Goal: Navigation & Orientation: Find specific page/section

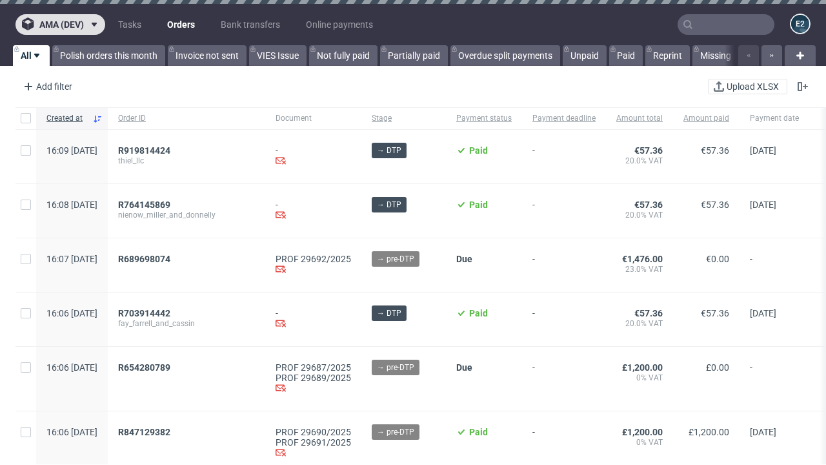
click at [60, 25] on span "ama (dev)" at bounding box center [61, 24] width 45 height 9
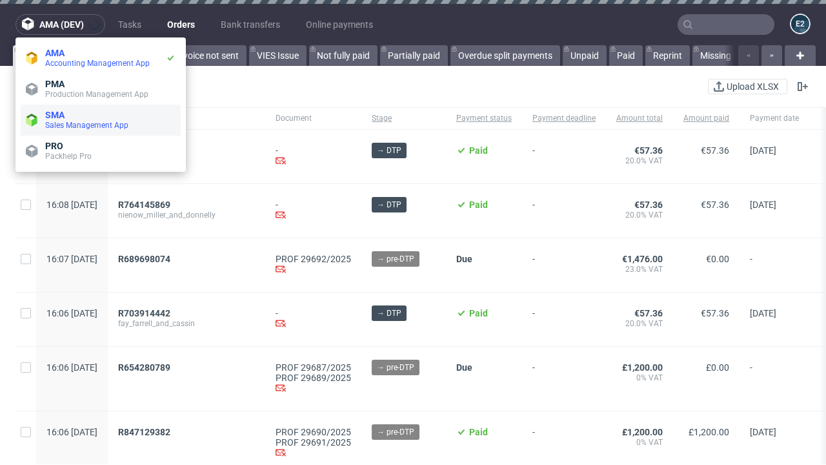
click at [101, 120] on span "Sales Management App" at bounding box center [110, 125] width 130 height 10
